Goal: Find contact information: Find contact information

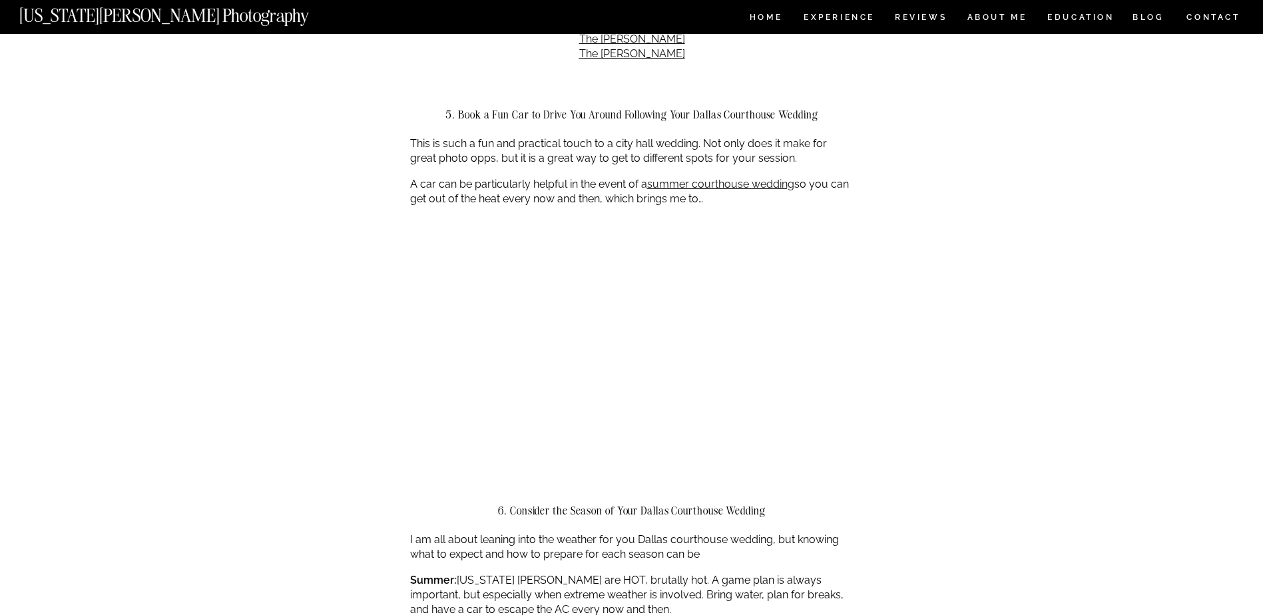
scroll to position [1997, 0]
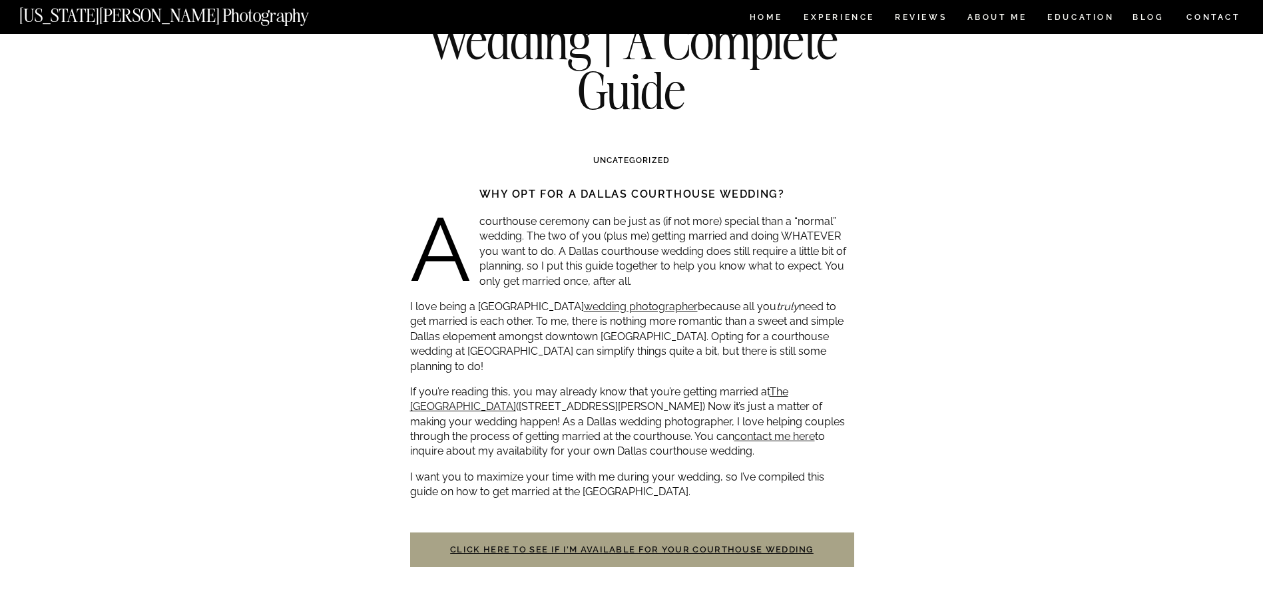
scroll to position [399, 0]
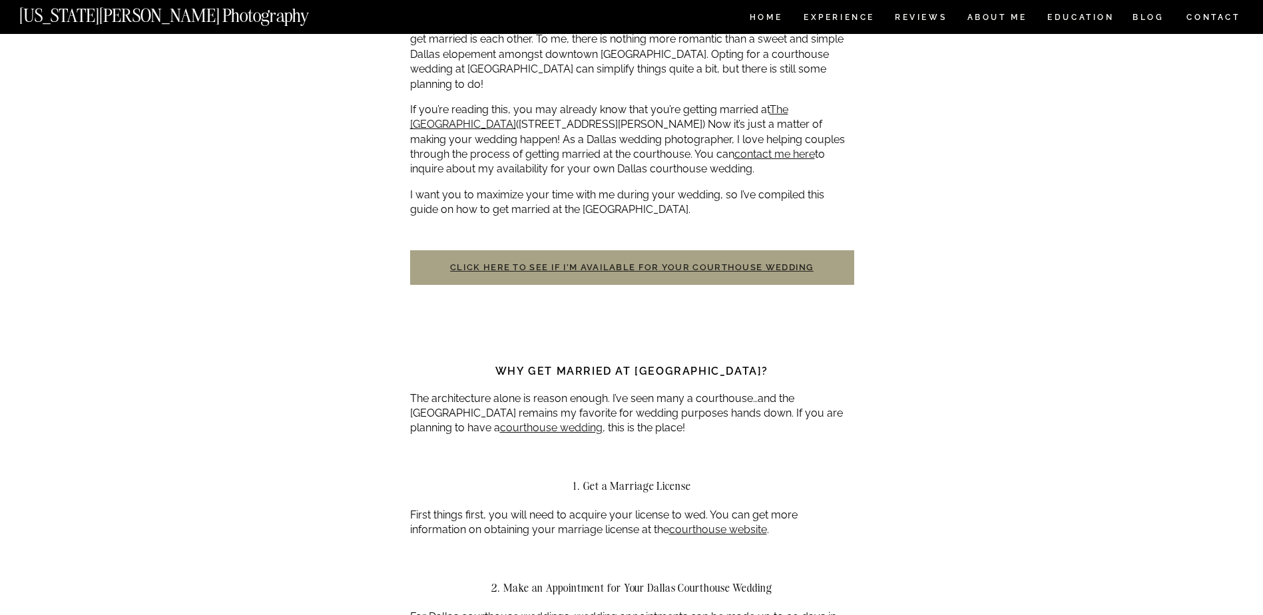
click at [607, 262] on link "Click here to see if I’m available for your courthouse wedding" at bounding box center [632, 267] width 364 height 10
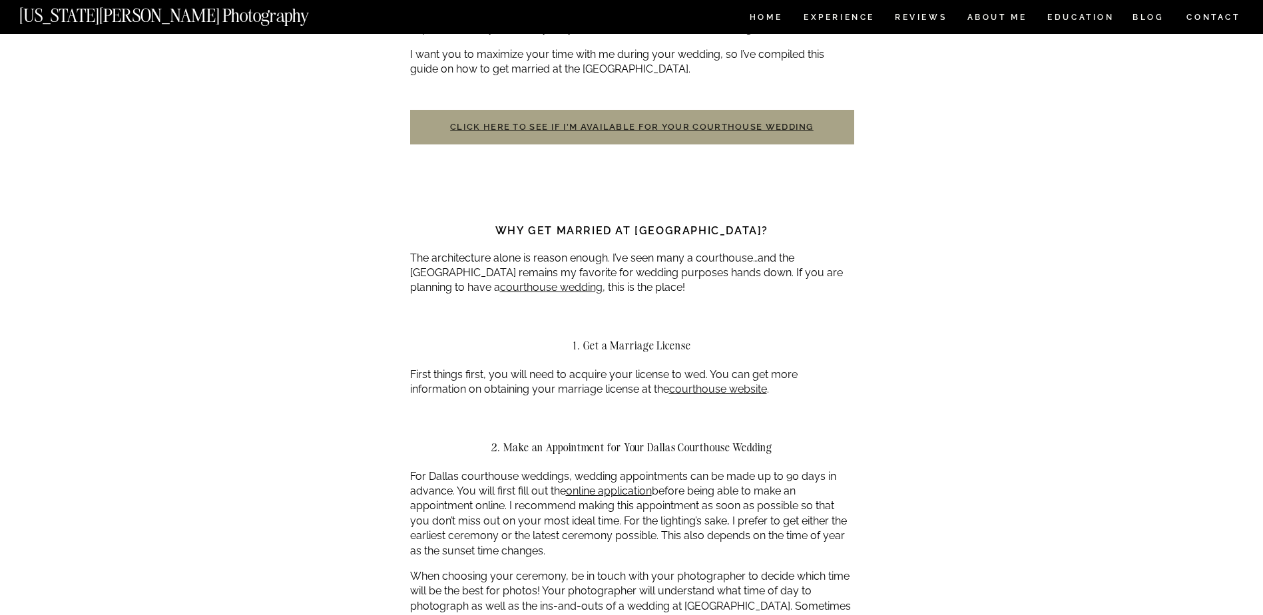
scroll to position [599, 0]
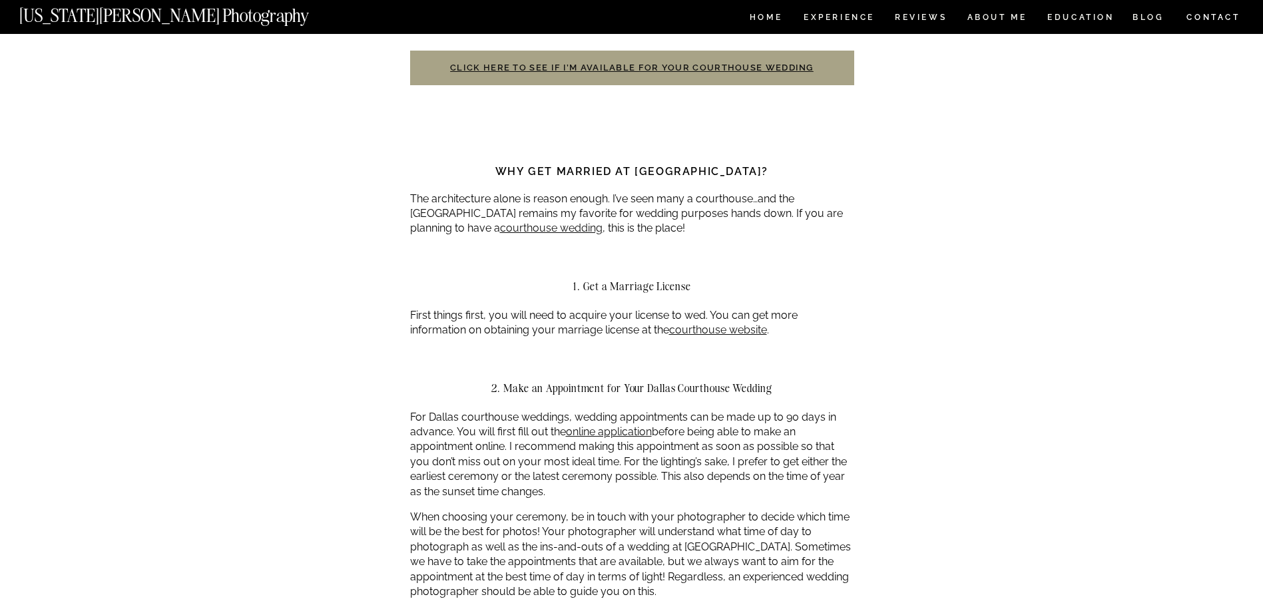
drag, startPoint x: 597, startPoint y: 248, endPoint x: 483, endPoint y: 278, distance: 117.7
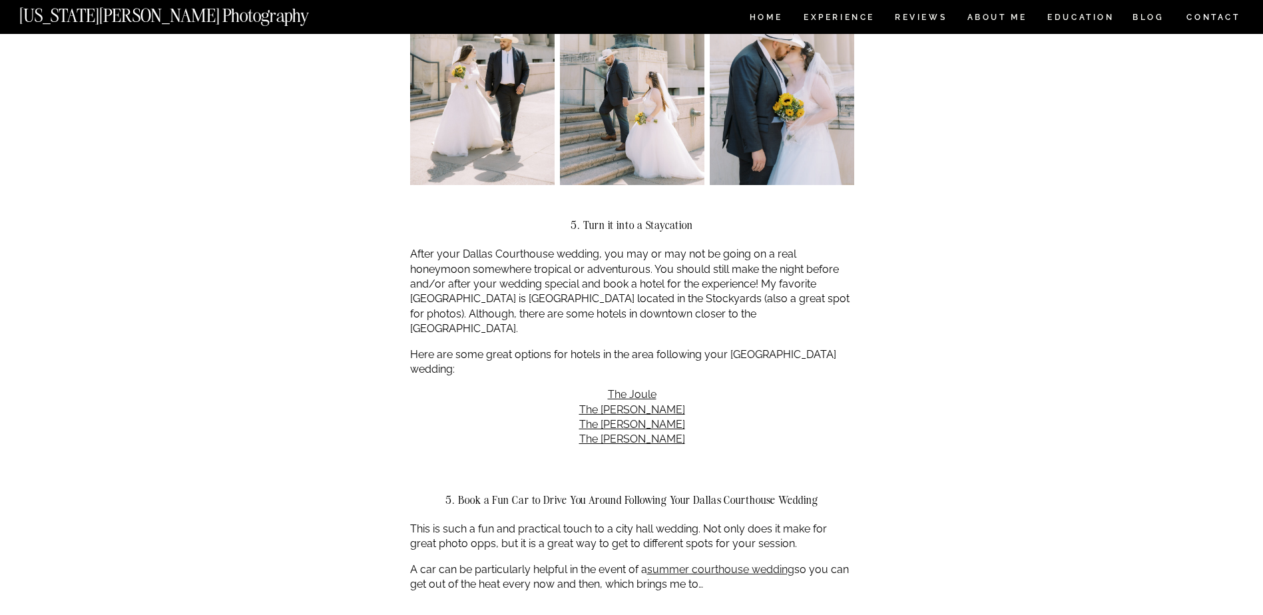
scroll to position [1531, 0]
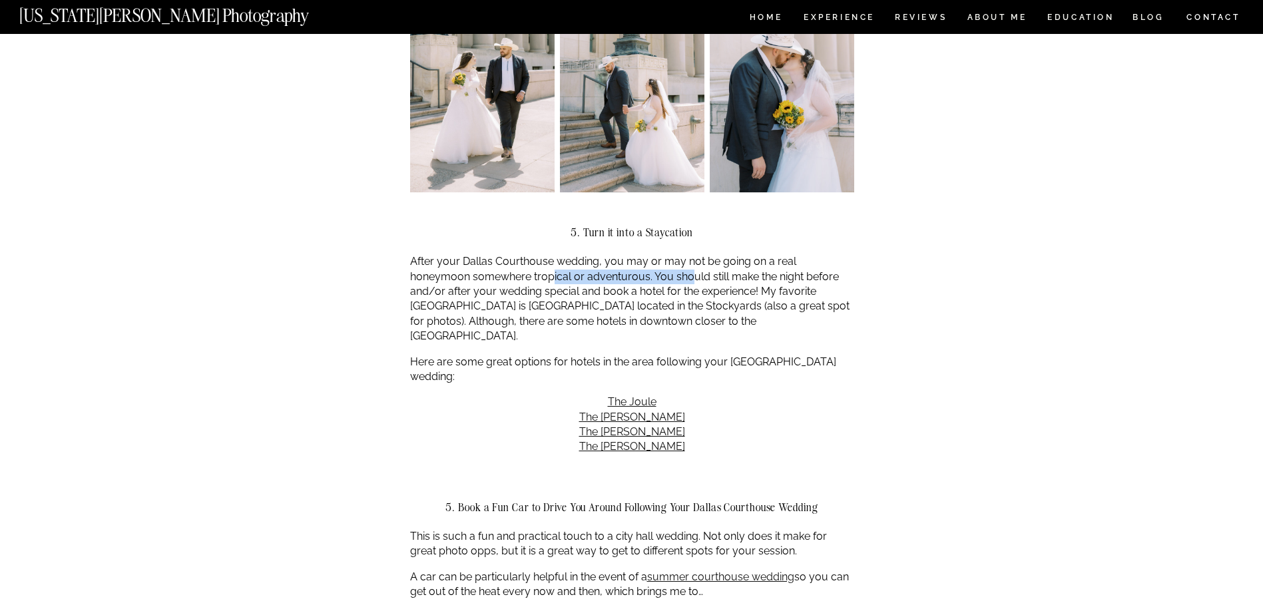
drag, startPoint x: 529, startPoint y: 265, endPoint x: 632, endPoint y: 261, distance: 103.3
click at [632, 261] on p "After your Dallas Courthouse wedding, you may or may not be going on a real hon…" at bounding box center [632, 298] width 444 height 89
drag, startPoint x: 632, startPoint y: 261, endPoint x: 697, endPoint y: 264, distance: 65.3
click at [697, 264] on p "After your Dallas Courthouse wedding, you may or may not be going on a real hon…" at bounding box center [632, 298] width 444 height 89
drag, startPoint x: 507, startPoint y: 276, endPoint x: 567, endPoint y: 276, distance: 59.9
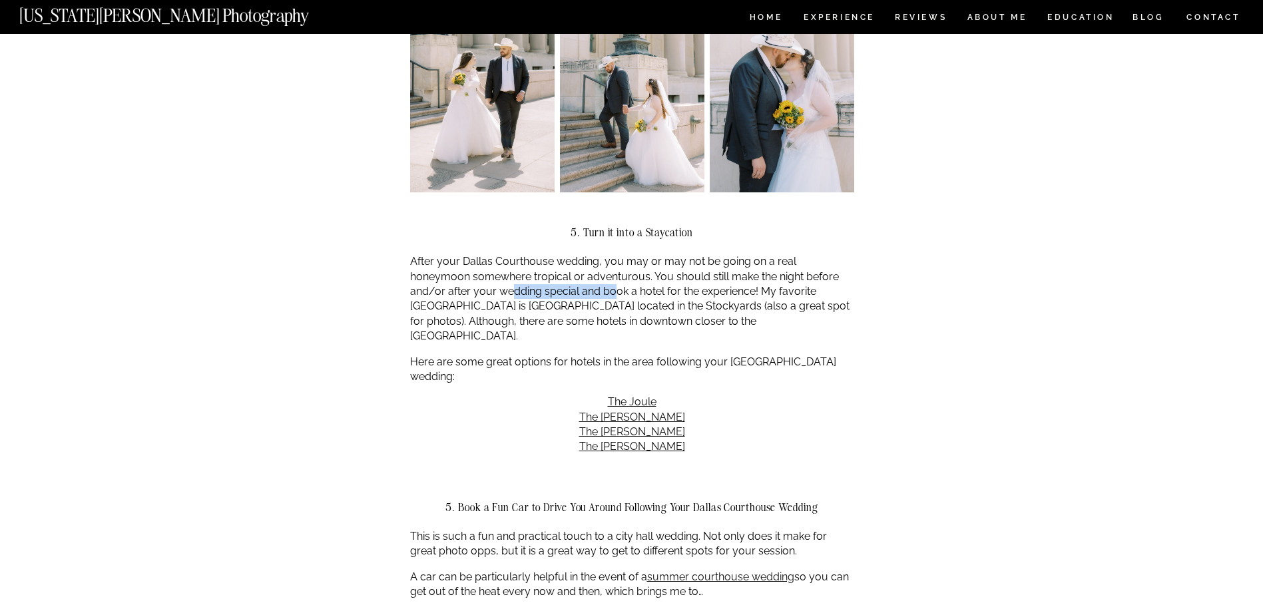
click at [567, 276] on p "After your Dallas Courthouse wedding, you may or may not be going on a real hon…" at bounding box center [632, 298] width 444 height 89
drag, startPoint x: 567, startPoint y: 276, endPoint x: 650, endPoint y: 283, distance: 83.5
click at [637, 280] on p "After your Dallas Courthouse wedding, you may or may not be going on a real hon…" at bounding box center [632, 298] width 444 height 89
drag, startPoint x: 713, startPoint y: 274, endPoint x: 750, endPoint y: 272, distance: 37.3
click at [750, 272] on p "After your Dallas Courthouse wedding, you may or may not be going on a real hon…" at bounding box center [632, 298] width 444 height 89
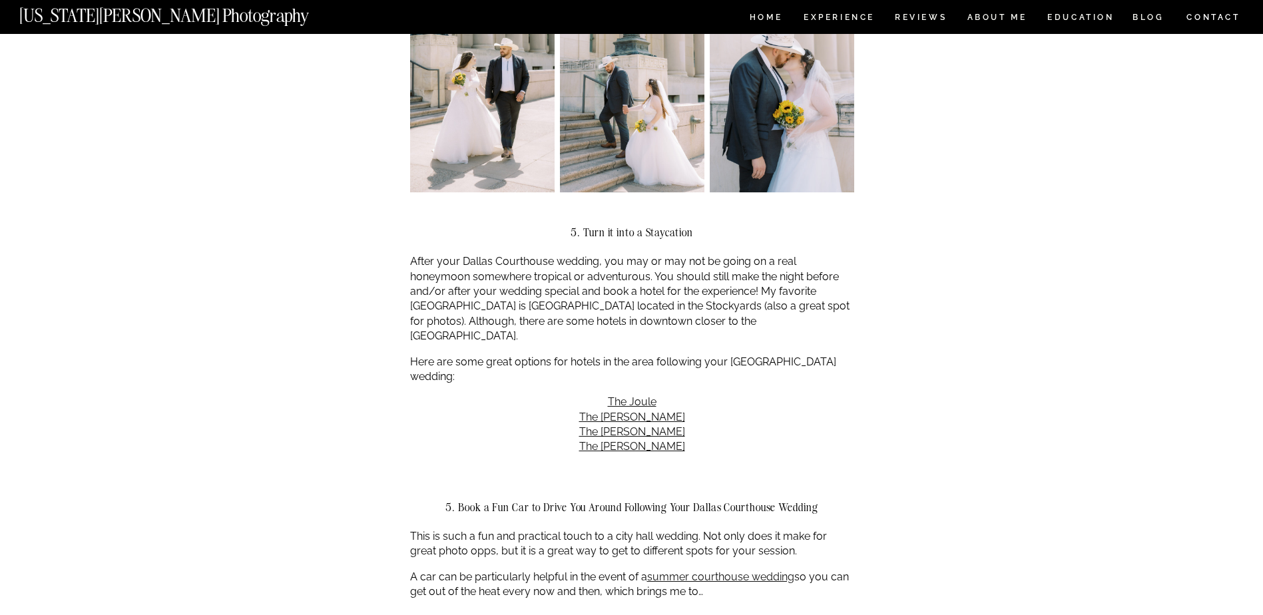
drag, startPoint x: 750, startPoint y: 272, endPoint x: 731, endPoint y: 297, distance: 31.8
click at [731, 297] on p "After your Dallas Courthouse wedding, you may or may not be going on a real hon…" at bounding box center [632, 298] width 444 height 89
drag, startPoint x: 418, startPoint y: 294, endPoint x: 559, endPoint y: 290, distance: 141.2
click at [559, 290] on p "After your Dallas Courthouse wedding, you may or may not be going on a real hon…" at bounding box center [632, 298] width 444 height 89
drag, startPoint x: 559, startPoint y: 290, endPoint x: 662, endPoint y: 292, distance: 102.5
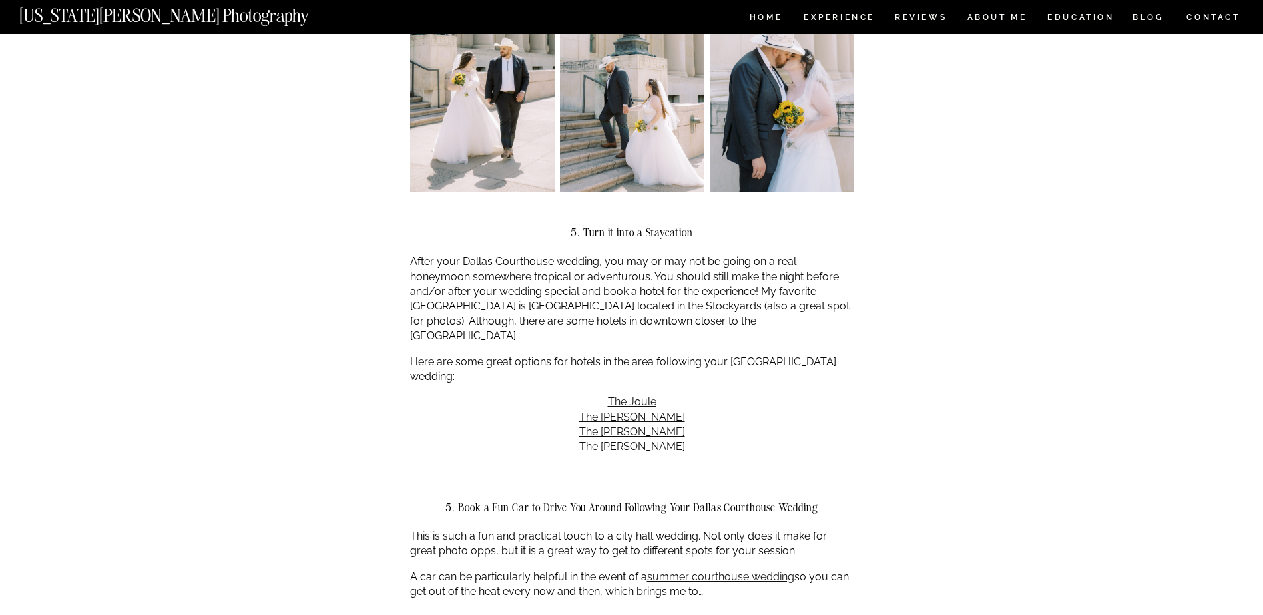
click at [662, 292] on p "After your Dallas Courthouse wedding, you may or may not be going on a real hon…" at bounding box center [632, 298] width 444 height 89
drag, startPoint x: 662, startPoint y: 292, endPoint x: 714, endPoint y: 302, distance: 52.9
click at [714, 302] on p "After your Dallas Courthouse wedding, you may or may not be going on a real hon…" at bounding box center [632, 298] width 444 height 89
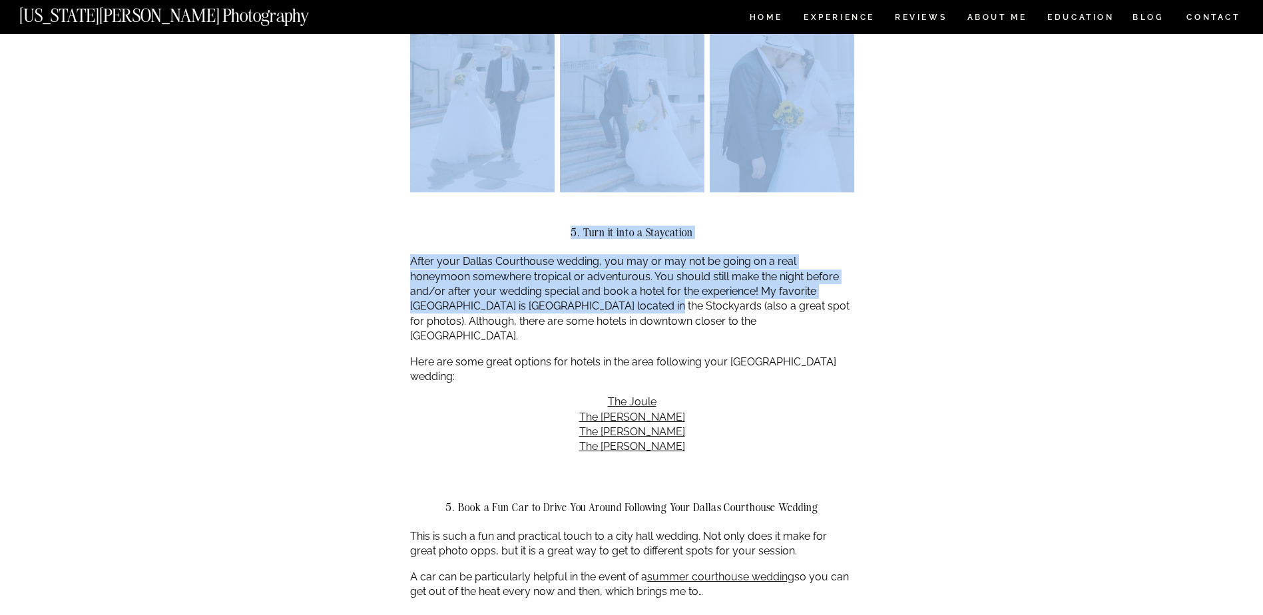
drag, startPoint x: 445, startPoint y: 302, endPoint x: 564, endPoint y: 298, distance: 118.6
click at [564, 298] on div "Dallas Courthouse Wedding | A Complete Guide Uncategorized Why opt for a Dallas…" at bounding box center [631, 447] width 1263 height 3888
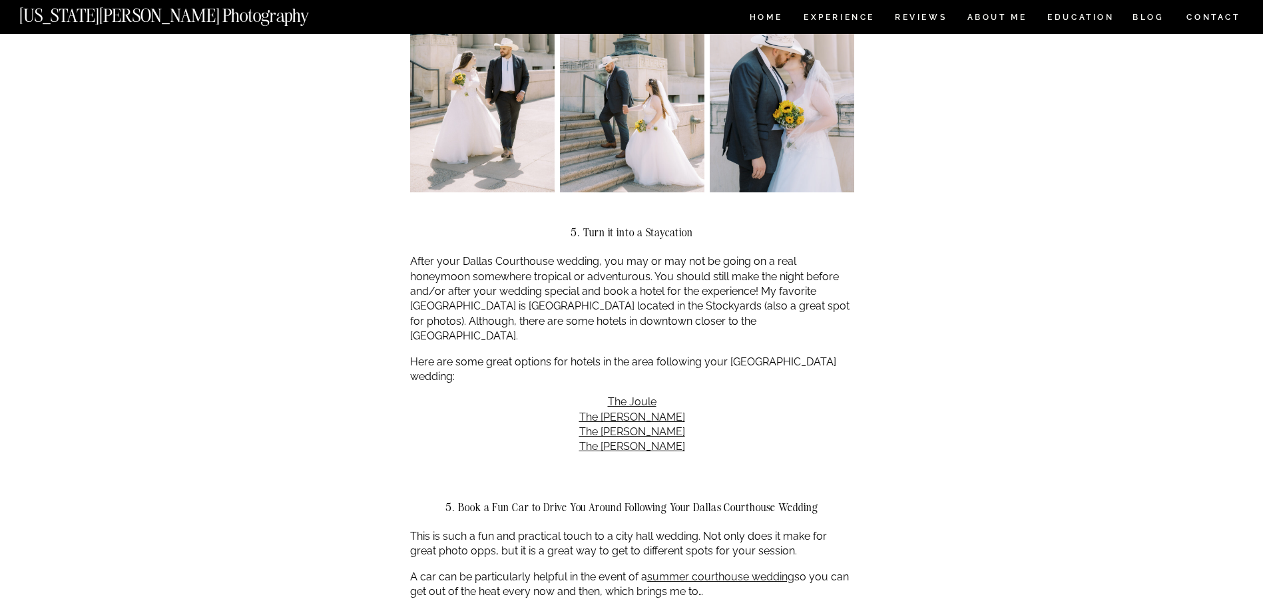
drag, startPoint x: 564, startPoint y: 298, endPoint x: 612, endPoint y: 306, distance: 48.6
click at [612, 306] on p "After your Dallas Courthouse wedding, you may or may not be going on a real hon…" at bounding box center [632, 298] width 444 height 89
drag, startPoint x: 511, startPoint y: 338, endPoint x: 592, endPoint y: 339, distance: 81.2
click at [592, 355] on p "Here are some great options for hotels in the area following your [GEOGRAPHIC_D…" at bounding box center [632, 370] width 444 height 30
drag, startPoint x: 592, startPoint y: 339, endPoint x: 707, endPoint y: 330, distance: 115.5
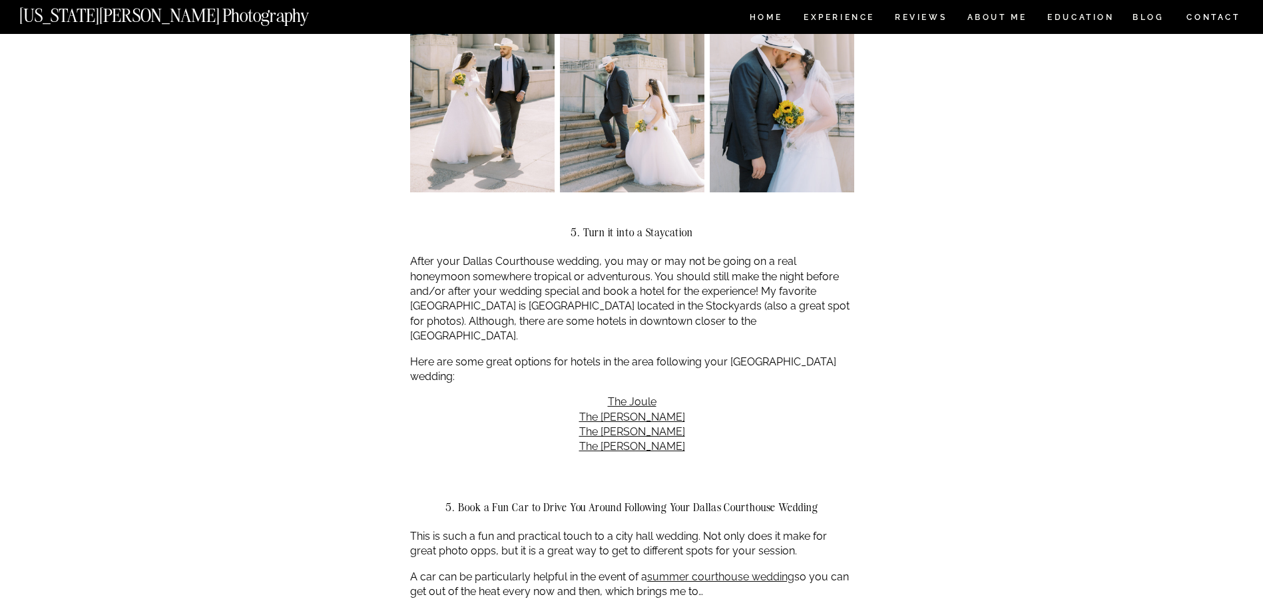
click at [694, 355] on p "Here are some great options for hotels in the area following your [GEOGRAPHIC_D…" at bounding box center [632, 370] width 444 height 30
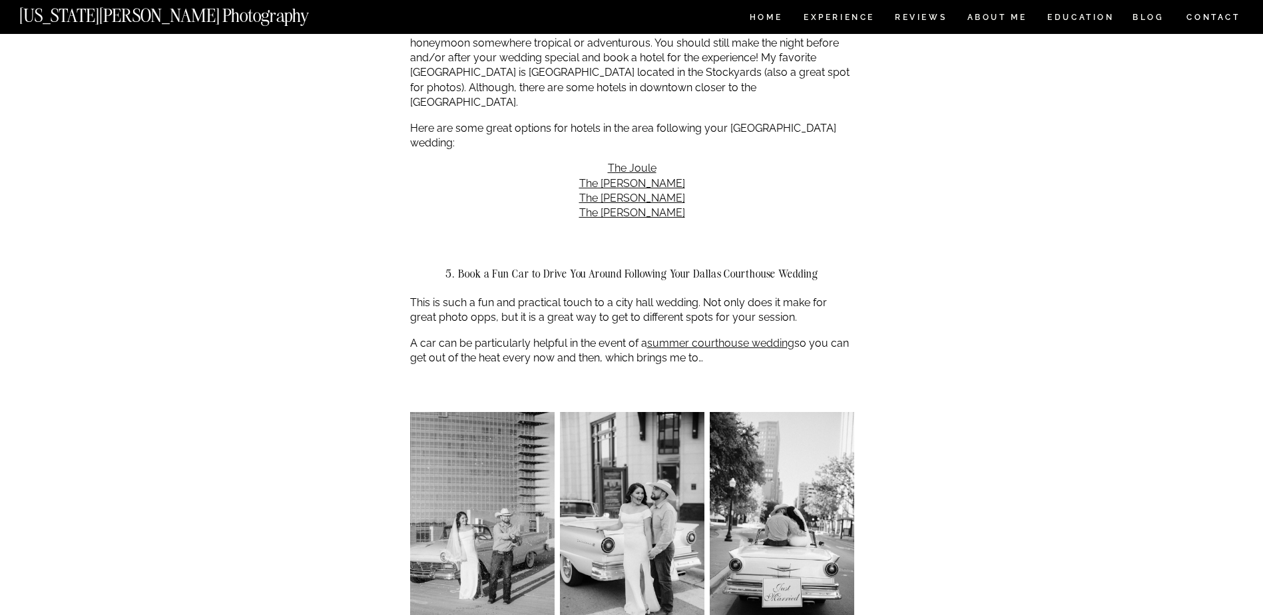
scroll to position [1798, 0]
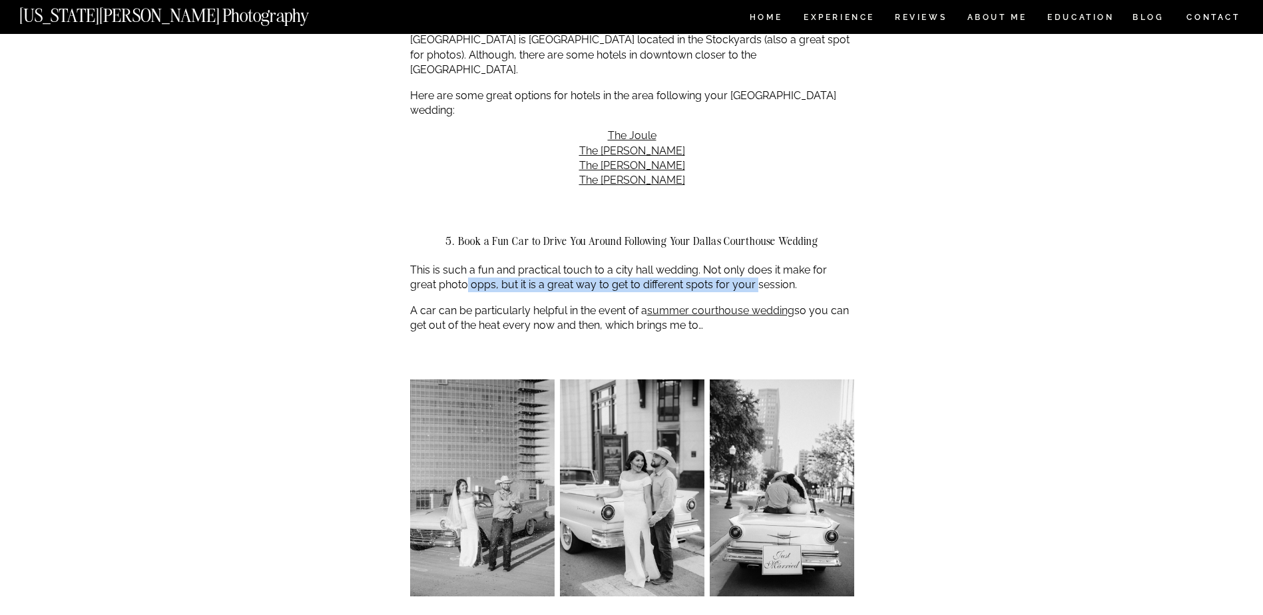
drag, startPoint x: 439, startPoint y: 251, endPoint x: 725, endPoint y: 254, distance: 285.6
click at [725, 263] on p "This is such a fun and practical touch to a city hall wedding. Not only does it…" at bounding box center [632, 278] width 444 height 30
click at [444, 304] on p "A car can be particularly helpful in the event of a summer courthouse wedding s…" at bounding box center [632, 319] width 444 height 30
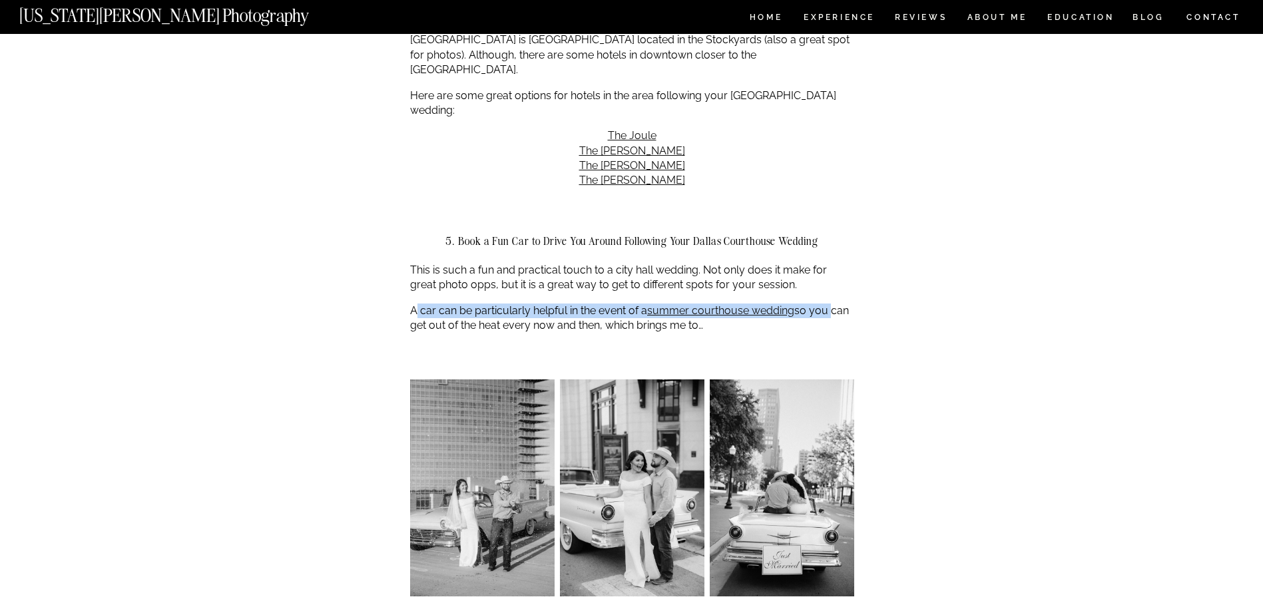
drag, startPoint x: 414, startPoint y: 285, endPoint x: 828, endPoint y: 286, distance: 413.4
click at [828, 304] on p "A car can be particularly helpful in the event of a summer courthouse wedding s…" at bounding box center [632, 319] width 444 height 30
drag, startPoint x: 418, startPoint y: 296, endPoint x: 701, endPoint y: 294, distance: 283.0
click at [701, 304] on p "A car can be particularly helpful in the event of a summer courthouse wedding s…" at bounding box center [632, 319] width 444 height 30
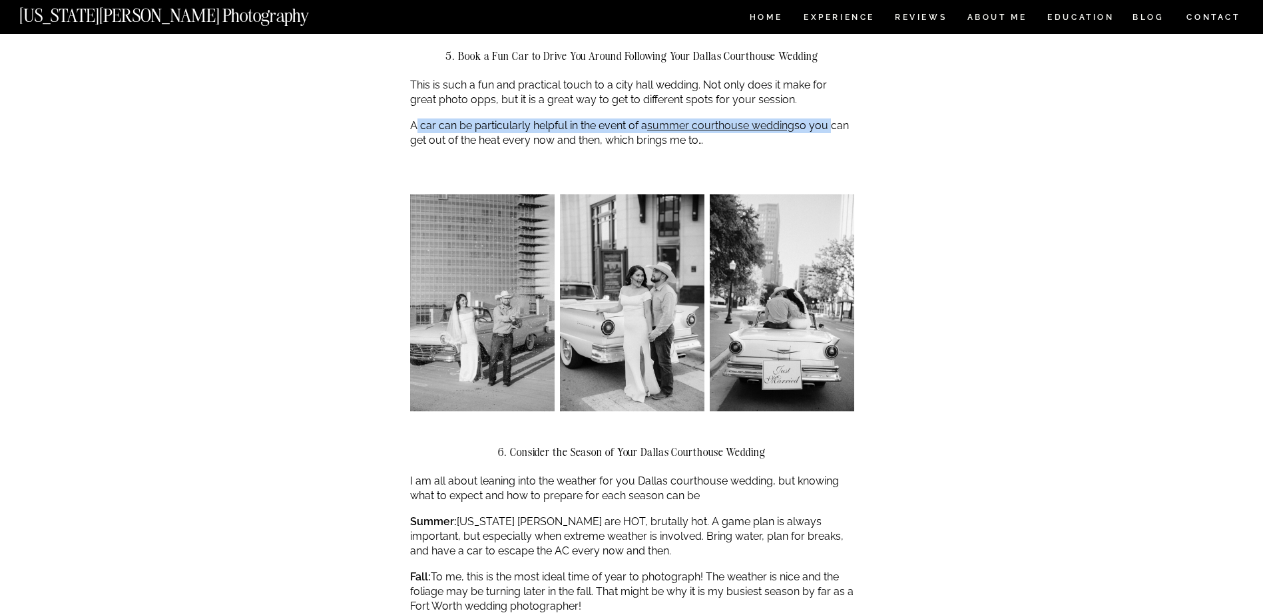
scroll to position [2130, 0]
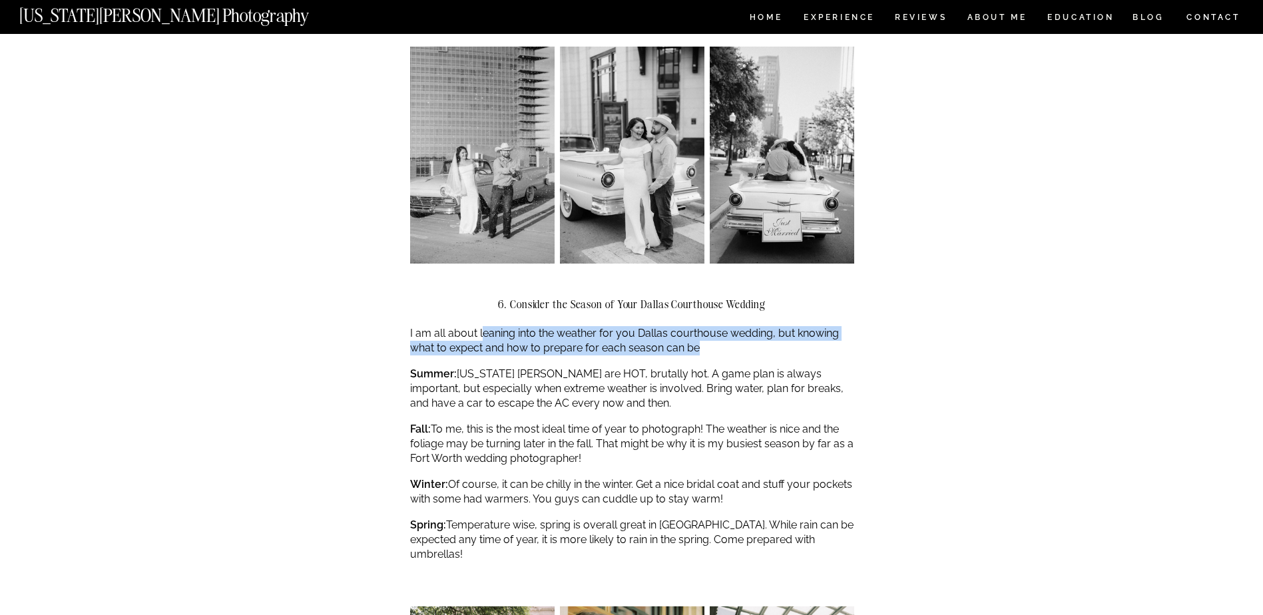
drag, startPoint x: 492, startPoint y: 304, endPoint x: 703, endPoint y: 314, distance: 211.3
click at [703, 326] on p "I am all about leaning into the weather for you Dallas courthouse wedding, but …" at bounding box center [632, 341] width 444 height 30
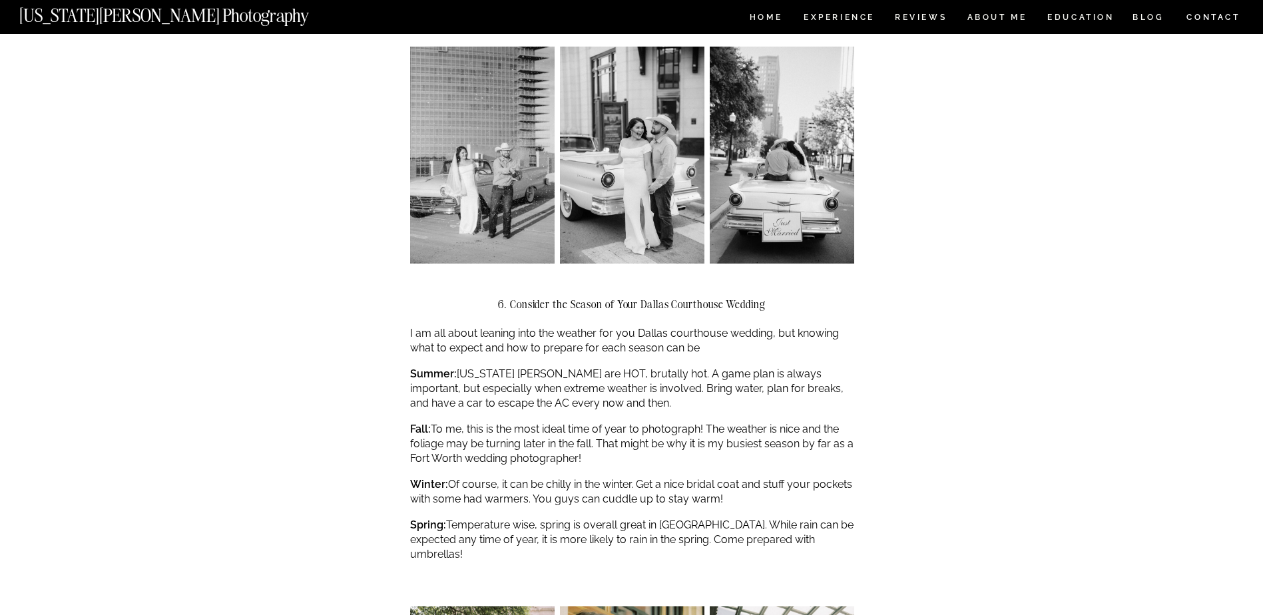
click at [471, 367] on p "Summer: Texas summers are HOT, brutally hot. A game plan is always important, b…" at bounding box center [632, 389] width 444 height 45
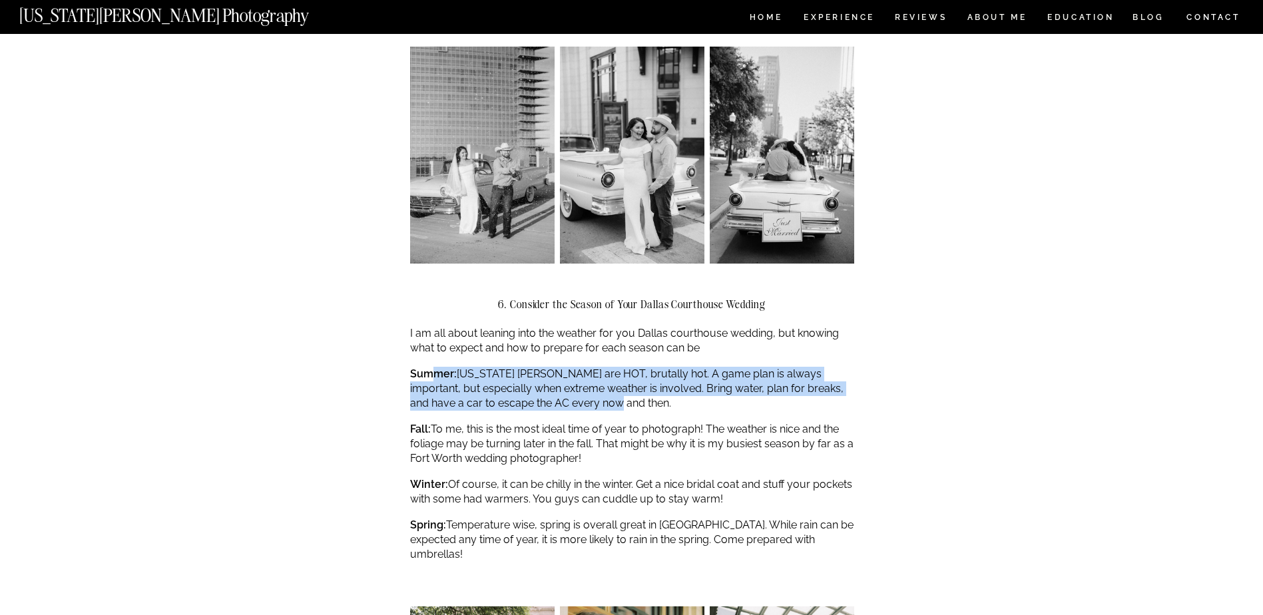
drag, startPoint x: 435, startPoint y: 343, endPoint x: 601, endPoint y: 373, distance: 168.5
click at [601, 373] on p "Summer: Texas summers are HOT, brutally hot. A game plan is always important, b…" at bounding box center [632, 389] width 444 height 45
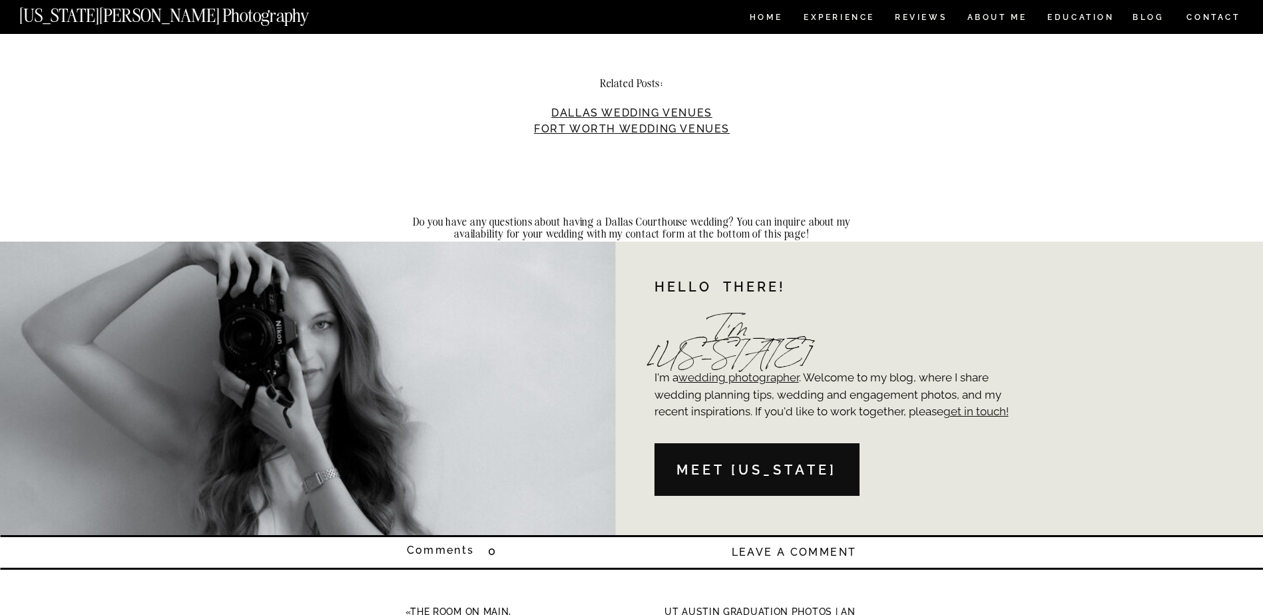
scroll to position [3861, 0]
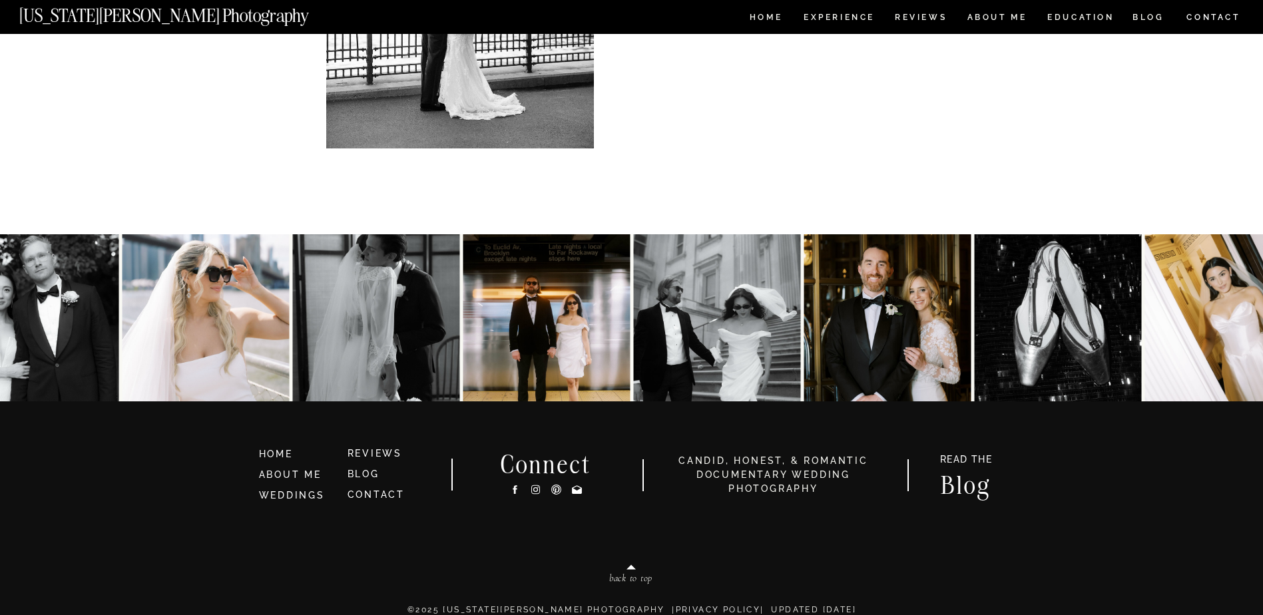
scroll to position [660, 0]
